Goal: Task Accomplishment & Management: Manage account settings

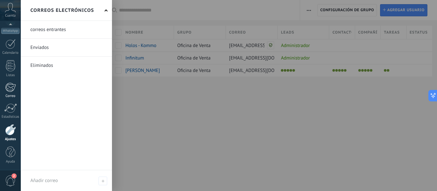
click at [7, 88] on div at bounding box center [10, 88] width 11 height 10
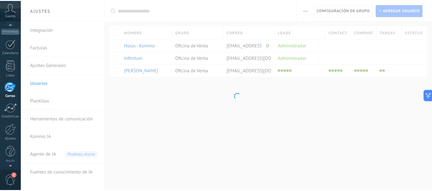
scroll to position [62, 0]
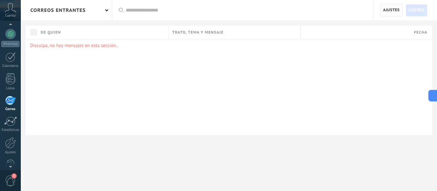
click at [390, 10] on span "Ajustes" at bounding box center [391, 10] width 17 height 12
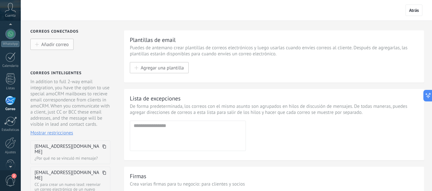
click at [59, 45] on span "Añadir correo" at bounding box center [55, 44] width 28 height 5
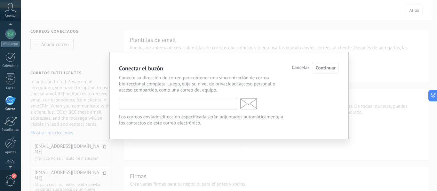
click at [127, 106] on input "text" at bounding box center [178, 104] width 118 height 12
type input "**********"
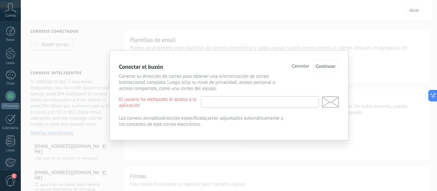
click at [212, 103] on input "text" at bounding box center [260, 102] width 118 height 12
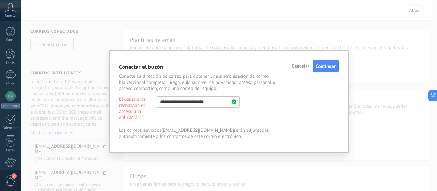
click at [192, 102] on input "**********" at bounding box center [198, 102] width 83 height 12
click at [217, 103] on input "**********" at bounding box center [198, 102] width 83 height 12
type input "**********"
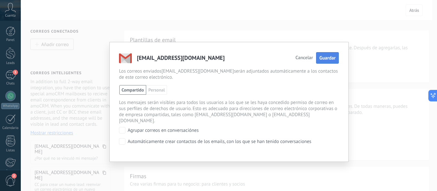
click at [331, 57] on span "Guardar" at bounding box center [327, 58] width 16 height 6
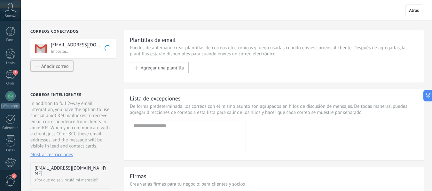
click at [174, 127] on input "text" at bounding box center [187, 125] width 107 height 6
click at [414, 9] on span "Atrás" at bounding box center [414, 10] width 10 height 6
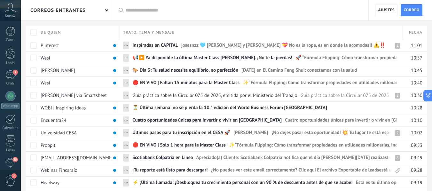
drag, startPoint x: 127, startPoint y: 45, endPoint x: 190, endPoint y: 16, distance: 69.4
click at [190, 16] on div at bounding box center [244, 10] width 236 height 20
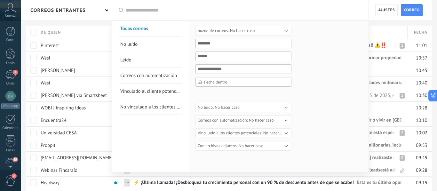
click at [372, 18] on div at bounding box center [218, 95] width 437 height 191
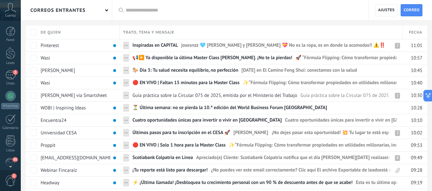
click at [140, 10] on input "text" at bounding box center [244, 10] width 236 height 7
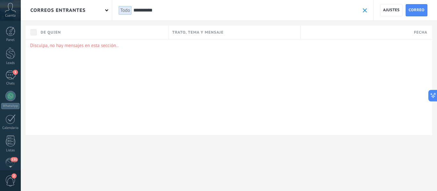
click at [155, 10] on input "**********" at bounding box center [246, 10] width 226 height 7
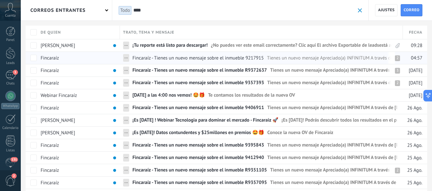
type input "****"
click at [209, 59] on span "Fincaraíz - Tienes un nuevo mensaje sobre el inmueble 9217915" at bounding box center [197, 58] width 131 height 6
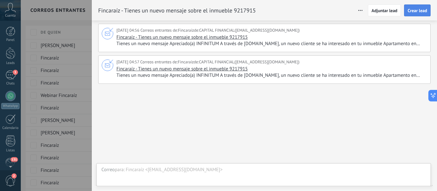
click at [413, 9] on span "Crear lead" at bounding box center [417, 10] width 20 height 4
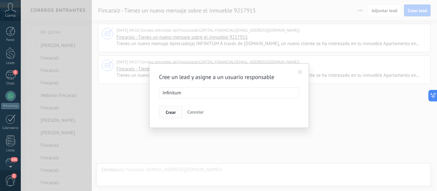
click at [172, 114] on span "Crear" at bounding box center [171, 112] width 10 height 4
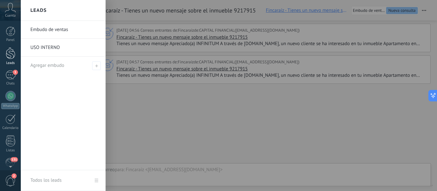
click at [8, 53] on div at bounding box center [11, 53] width 10 height 12
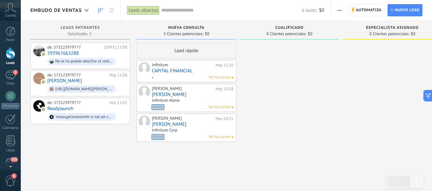
click at [171, 69] on link "CAPITAL FINANCIAL" at bounding box center [193, 70] width 82 height 5
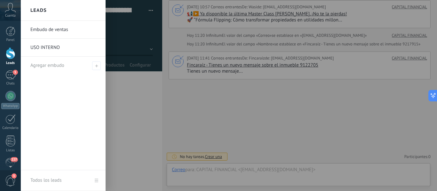
click at [38, 28] on link "Embudo de ventas" at bounding box center [64, 30] width 69 height 18
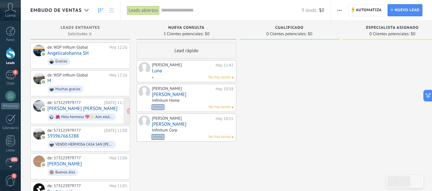
drag, startPoint x: 79, startPoint y: 111, endPoint x: 75, endPoint y: 110, distance: 4.6
click at [75, 110] on link "[PERSON_NAME] [PERSON_NAME]" at bounding box center [82, 108] width 70 height 5
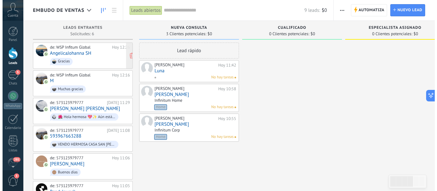
scroll to position [10, 0]
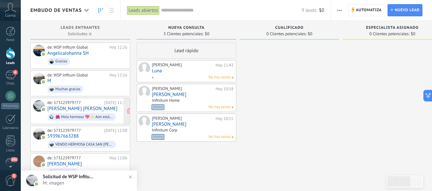
click at [76, 113] on div "🌺 Hola hermosa 💖✨ Aún estás a tiempo de aprovechar el *50% OFF* en nuestros pla…" at bounding box center [82, 116] width 68 height 7
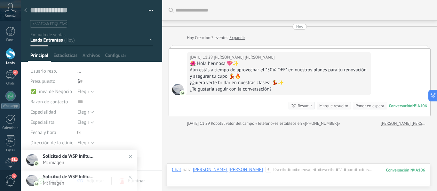
scroll to position [47, 0]
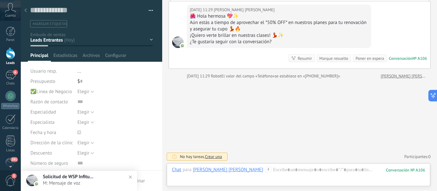
click at [0, 0] on div "Nueva consulta Cualificado Especialista asignado Cita confirmada Tratamiento in…" at bounding box center [0, 0] width 0 height 0
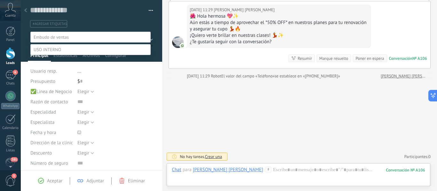
click at [56, 52] on span at bounding box center [48, 50] width 28 height 6
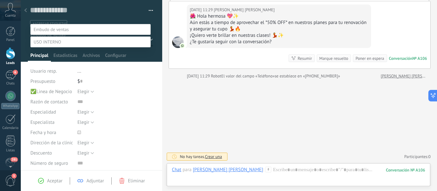
click at [0, 0] on label "nUMEROS pERSONALES" at bounding box center [0, 0] width 0 height 0
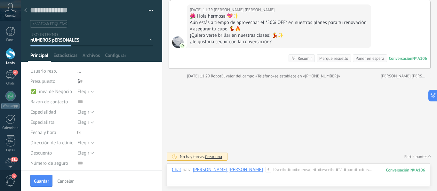
scroll to position [0, 0]
click at [38, 182] on span "Guardar" at bounding box center [41, 181] width 15 height 4
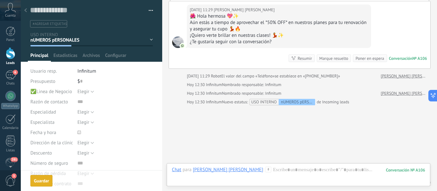
scroll to position [73, 0]
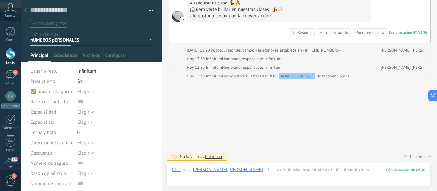
click at [22, 10] on div at bounding box center [25, 10] width 9 height 12
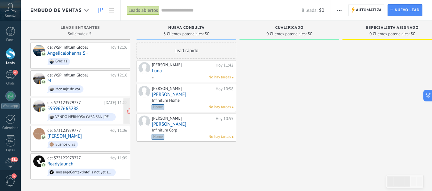
click at [84, 110] on div "de: 573123979777 [DATE] 11:08 593967663288 VENDO HERMOSA [GEOGRAPHIC_DATA][PERS…" at bounding box center [87, 111] width 80 height 22
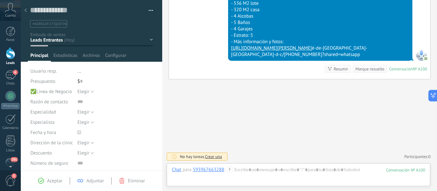
scroll to position [197, 0]
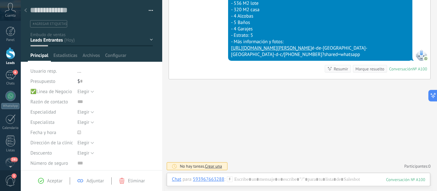
click at [0, 0] on div "Nueva consulta Cualificado Especialista asignado Cita confirmada Tratamiento in…" at bounding box center [0, 0] width 0 height 0
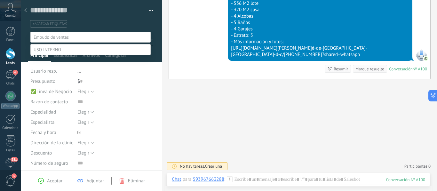
click at [53, 52] on span at bounding box center [48, 50] width 28 height 6
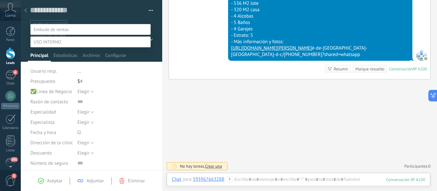
click at [0, 0] on label "NUMEROS EMPRESAS" at bounding box center [0, 0] width 0 height 0
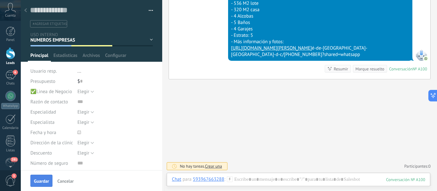
click at [38, 176] on button "Guardar" at bounding box center [41, 181] width 22 height 12
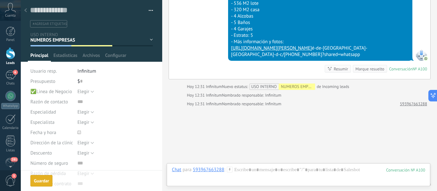
scroll to position [224, 0]
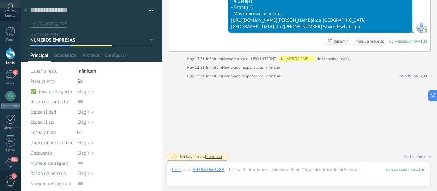
click at [25, 9] on icon at bounding box center [25, 10] width 3 height 4
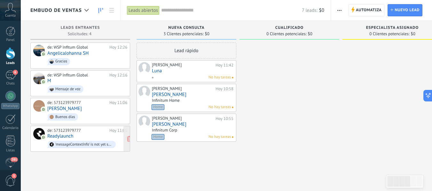
click at [62, 134] on link "Readylaunch" at bounding box center [60, 135] width 26 height 5
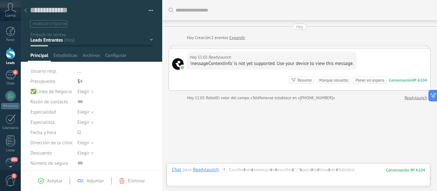
scroll to position [22, 0]
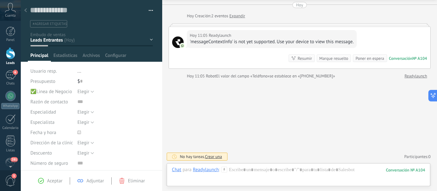
click at [0, 0] on div "Nueva consulta Cualificado Especialista asignado Cita confirmada Tratamiento in…" at bounding box center [0, 0] width 0 height 0
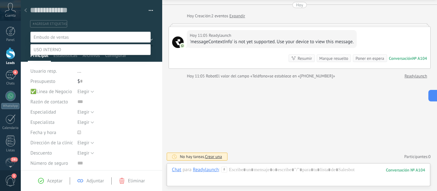
click at [48, 52] on span at bounding box center [48, 50] width 28 height 6
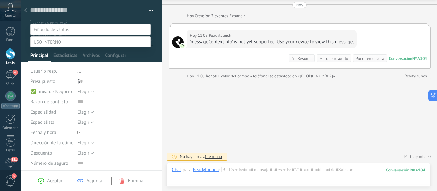
click at [0, 0] on label "NUMEROS EMPRESAS" at bounding box center [0, 0] width 0 height 0
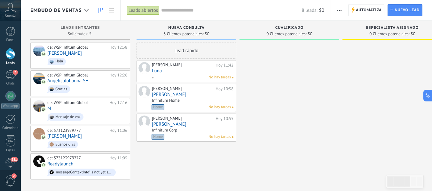
click at [165, 93] on link "[PERSON_NAME]" at bounding box center [193, 94] width 82 height 5
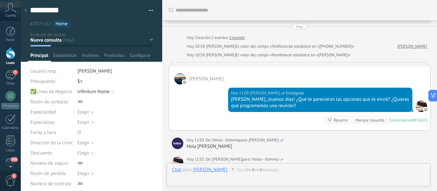
scroll to position [117, 0]
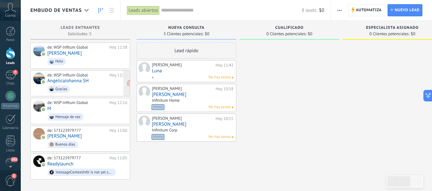
click at [74, 86] on span "Gracias" at bounding box center [87, 89] width 80 height 10
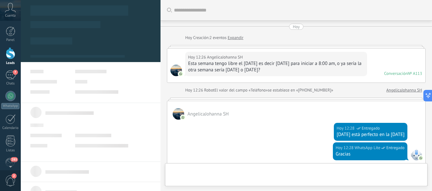
type textarea "**********"
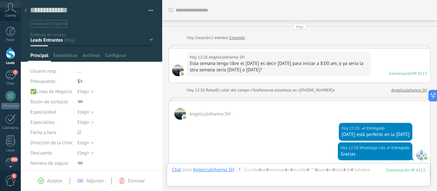
scroll to position [99, 0]
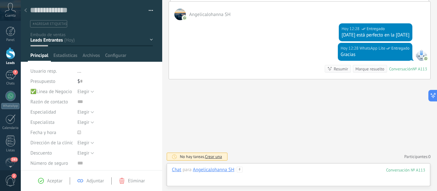
click at [267, 170] on div at bounding box center [298, 176] width 253 height 19
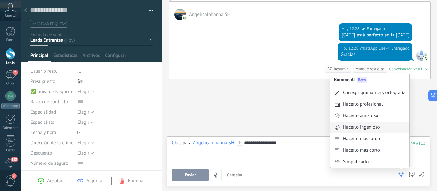
click at [374, 126] on div "Hacerlo ingenioso" at bounding box center [361, 127] width 37 height 6
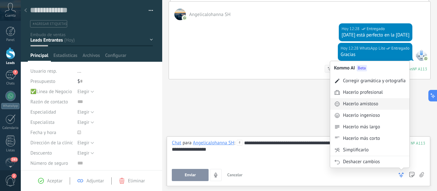
click at [369, 104] on div "Hacerlo amistoso" at bounding box center [360, 104] width 35 height 6
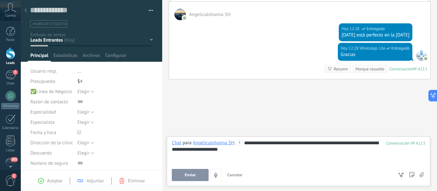
click at [297, 106] on div "Buscar Carga más [DATE] [DATE] Creación: 2 eventos Expandir [DATE] 12:26 Angeli…" at bounding box center [299, 46] width 275 height 290
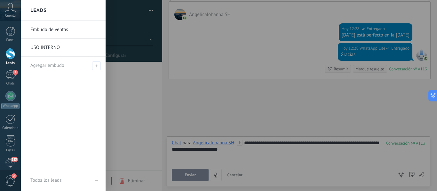
click at [7, 56] on div at bounding box center [11, 53] width 10 height 12
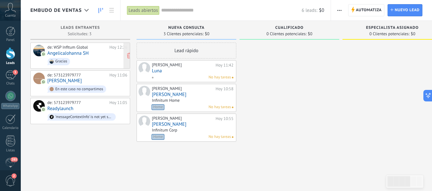
click at [81, 54] on link "AngelicaJohanna SH" at bounding box center [67, 53] width 41 height 5
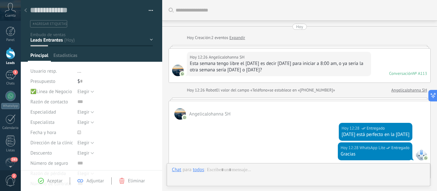
type textarea "**********"
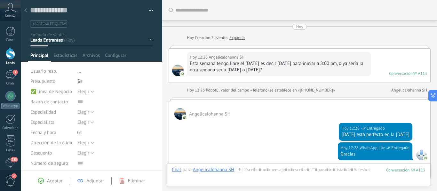
scroll to position [99, 0]
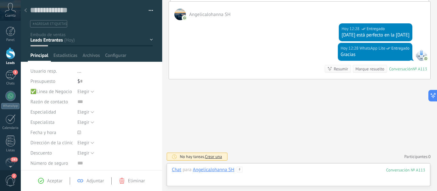
click at [267, 171] on div at bounding box center [298, 176] width 253 height 19
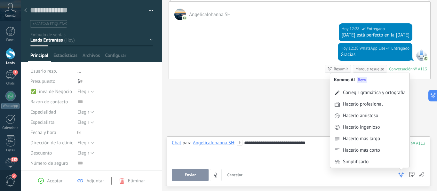
click at [401, 176] on icon at bounding box center [401, 175] width 6 height 6
click at [359, 114] on div "Hacerlo amistoso" at bounding box center [360, 116] width 35 height 6
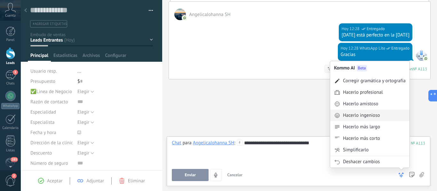
click at [376, 116] on div "Hacerlo ingenioso" at bounding box center [361, 115] width 37 height 6
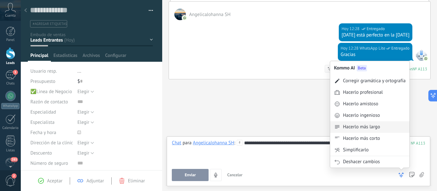
click at [372, 124] on div "Hacerlo más largo" at bounding box center [361, 127] width 37 height 6
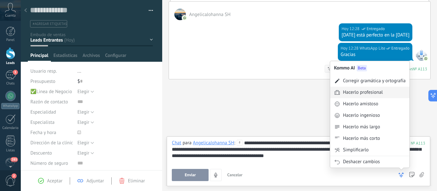
click at [364, 91] on div "Hacerlo profesional" at bounding box center [363, 92] width 40 height 6
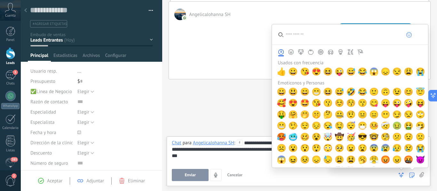
click at [402, 172] on icon at bounding box center [401, 175] width 6 height 6
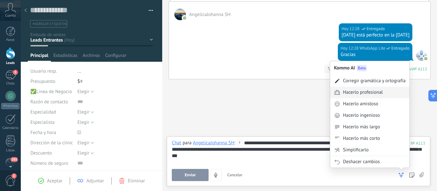
click at [370, 92] on div "Hacerlo profesional" at bounding box center [363, 92] width 40 height 6
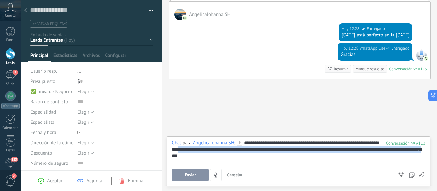
drag, startPoint x: 198, startPoint y: 153, endPoint x: 191, endPoint y: 148, distance: 9.3
click at [191, 148] on div "**********" at bounding box center [298, 152] width 253 height 24
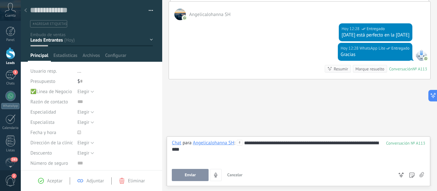
click at [184, 175] on button "Enviar" at bounding box center [190, 175] width 37 height 12
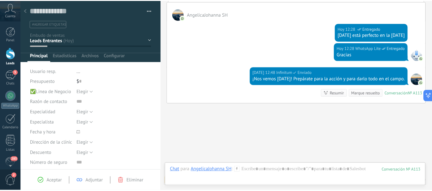
scroll to position [124, 0]
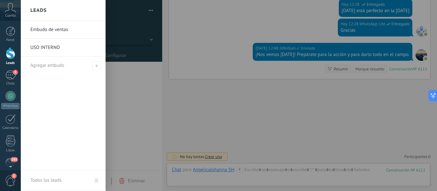
click at [7, 54] on div at bounding box center [11, 53] width 10 height 12
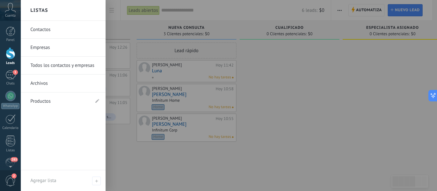
click at [43, 29] on link "Contactos" at bounding box center [64, 30] width 69 height 18
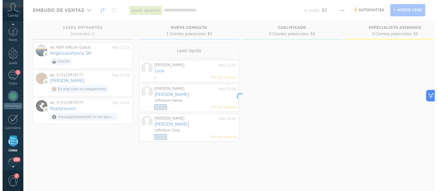
scroll to position [40, 0]
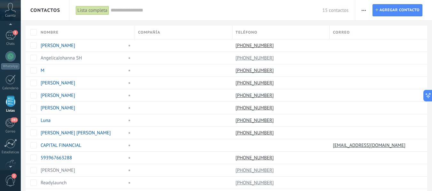
click at [119, 10] on input "text" at bounding box center [217, 10] width 212 height 7
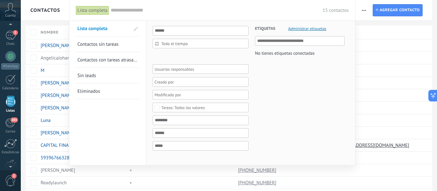
click at [400, 8] on div at bounding box center [218, 95] width 437 height 191
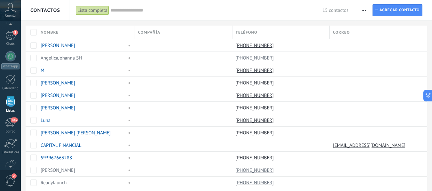
click at [364, 11] on span "button" at bounding box center [364, 10] width 4 height 12
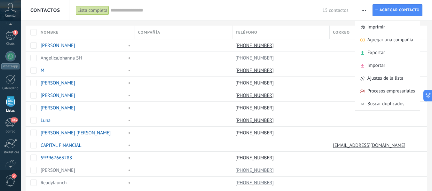
click at [256, 11] on input "text" at bounding box center [217, 10] width 212 height 7
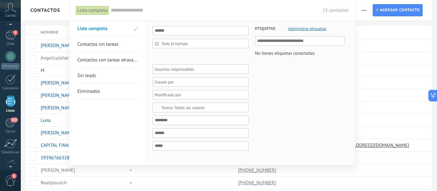
click at [89, 10] on div "Lista completa" at bounding box center [92, 10] width 33 height 9
click at [120, 11] on input "text" at bounding box center [217, 10] width 212 height 7
click at [165, 30] on input "text" at bounding box center [201, 31] width 96 height 10
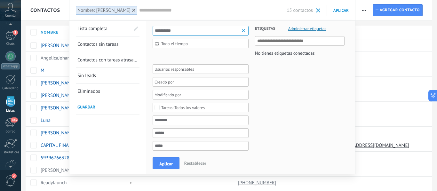
type input "**********"
click at [174, 8] on input "text" at bounding box center [212, 10] width 147 height 7
click at [319, 9] on span at bounding box center [318, 10] width 4 height 4
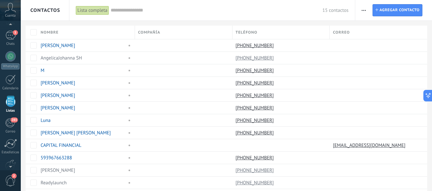
click at [125, 11] on input "text" at bounding box center [217, 10] width 212 height 7
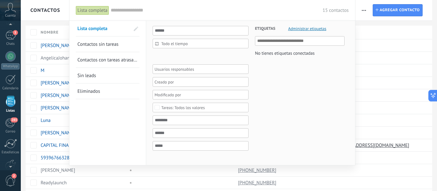
click at [290, 41] on input "text" at bounding box center [300, 41] width 86 height 8
type input "**********"
click at [257, 54] on div "No se han encontrado etiquetas de «[PERSON_NAME]»" at bounding box center [300, 56] width 90 height 14
click at [277, 41] on input "**********" at bounding box center [300, 41] width 86 height 8
click at [303, 28] on span "Administrar etiquetas" at bounding box center [307, 29] width 38 height 4
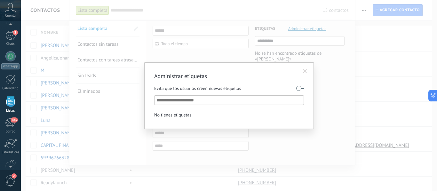
click at [304, 69] on span at bounding box center [305, 71] width 4 height 4
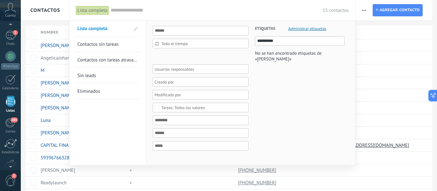
click at [132, 10] on input "text" at bounding box center [217, 10] width 212 height 7
click at [158, 8] on input "text" at bounding box center [217, 10] width 212 height 7
click at [39, 11] on div at bounding box center [218, 95] width 437 height 191
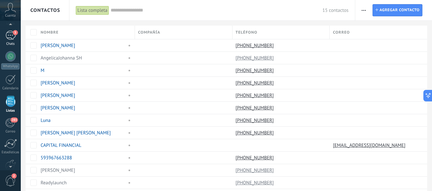
click at [12, 35] on div "3" at bounding box center [10, 35] width 10 height 9
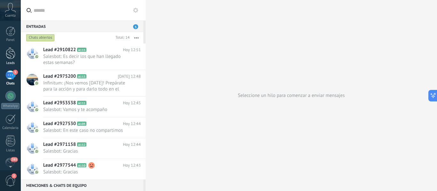
click at [10, 53] on div at bounding box center [11, 53] width 10 height 12
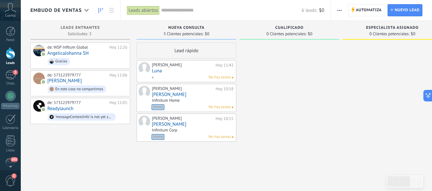
click at [9, 8] on icon at bounding box center [10, 8] width 11 height 10
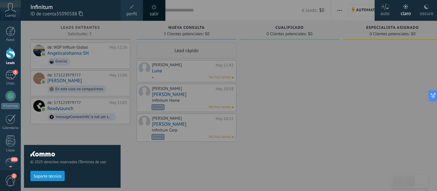
click at [227, 22] on div at bounding box center [239, 95] width 437 height 191
click at [213, 11] on div at bounding box center [239, 95] width 437 height 191
click at [293, 87] on div at bounding box center [239, 95] width 437 height 191
click at [145, 177] on div at bounding box center [239, 95] width 437 height 191
click at [8, 33] on div at bounding box center [11, 32] width 10 height 10
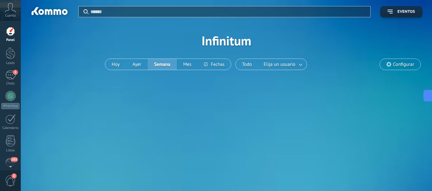
click at [10, 10] on icon at bounding box center [10, 8] width 11 height 10
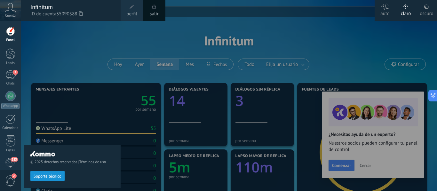
click at [9, 10] on icon at bounding box center [10, 8] width 11 height 10
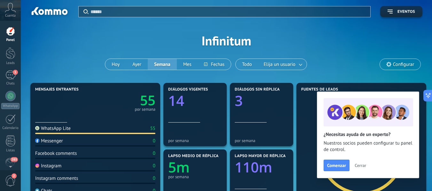
click at [10, 11] on icon at bounding box center [10, 8] width 11 height 10
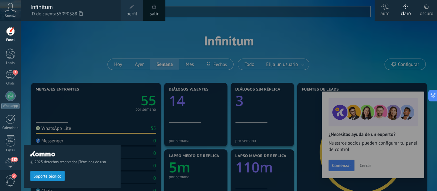
click at [36, 5] on div "Infinitum" at bounding box center [72, 7] width 84 height 7
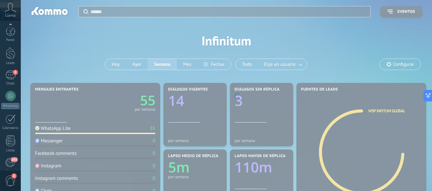
scroll to position [75, 0]
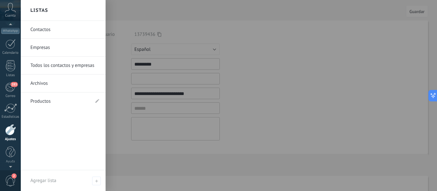
click at [45, 29] on link "Contactos" at bounding box center [64, 30] width 69 height 18
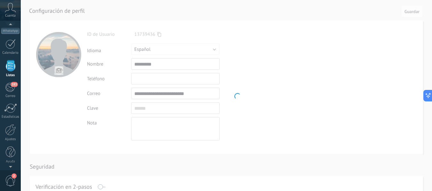
scroll to position [40, 0]
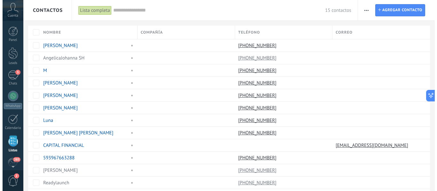
scroll to position [40, 0]
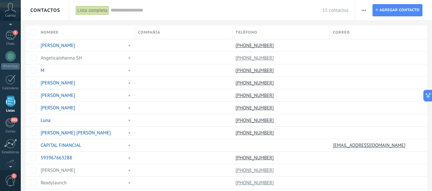
click at [138, 9] on input "text" at bounding box center [217, 10] width 212 height 7
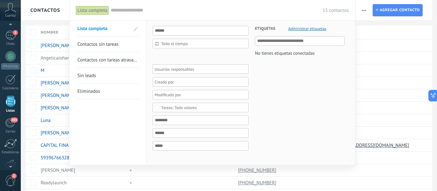
click at [162, 4] on div "15 contactos" at bounding box center [230, 10] width 238 height 20
click at [11, 36] on div "4" at bounding box center [10, 36] width 10 height 9
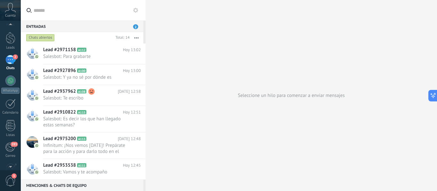
scroll to position [20, 0]
click at [11, 181] on span "3" at bounding box center [10, 180] width 11 height 11
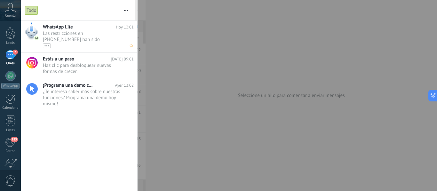
scroll to position [0, 0]
click at [64, 36] on span "Las restricciones en [PHONE_NUMBER] han sido levantadas. Los mensajes a este nú…" at bounding box center [82, 39] width 79 height 18
